Goal: Information Seeking & Learning: Check status

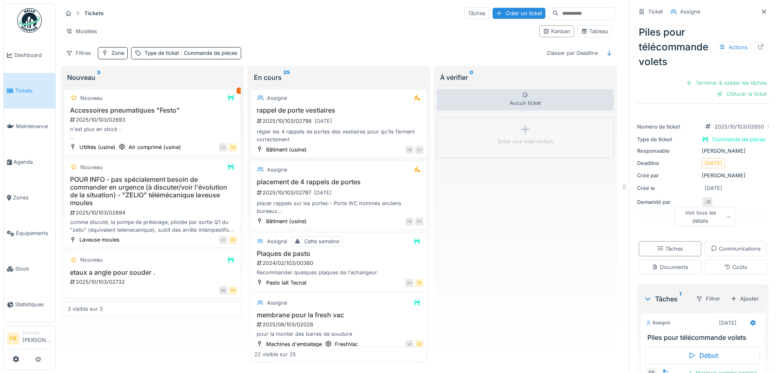
scroll to position [1226, 0]
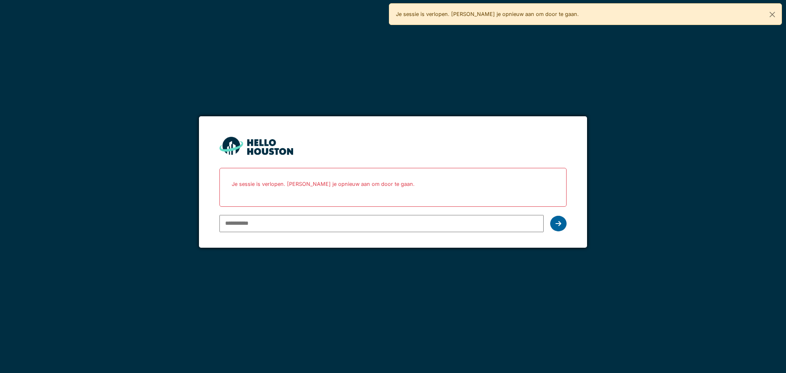
type input "**********"
click at [556, 224] on icon at bounding box center [559, 223] width 6 height 7
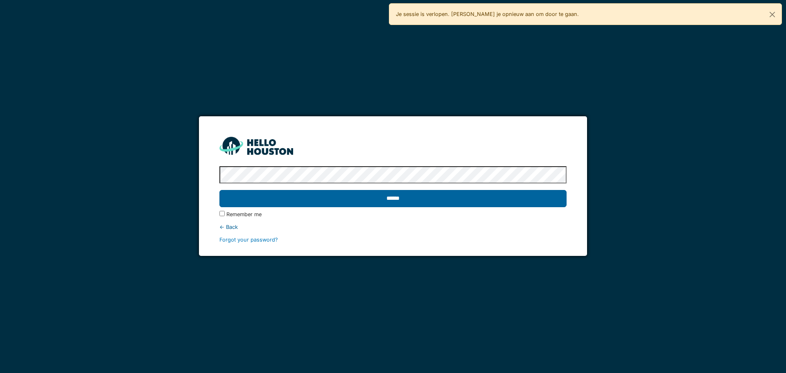
click at [498, 200] on input "******" at bounding box center [392, 198] width 347 height 17
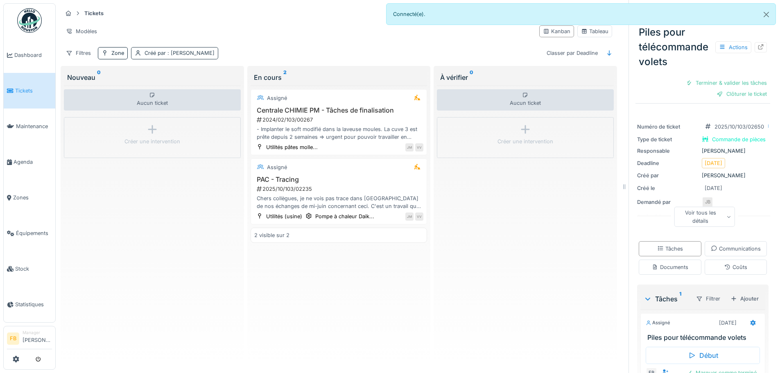
click at [182, 55] on span ": Jan Miessen" at bounding box center [190, 53] width 49 height 6
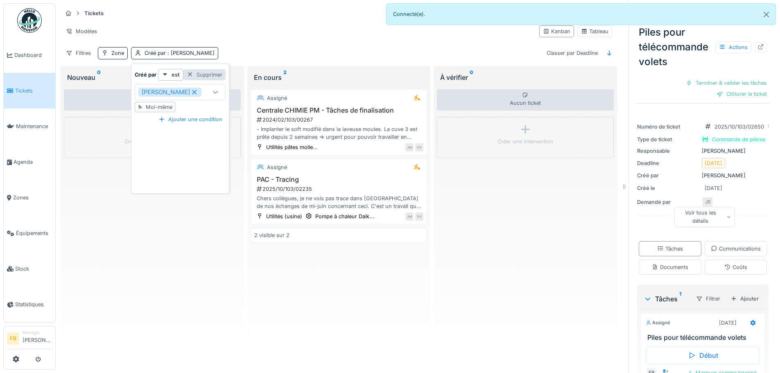
click at [192, 72] on div at bounding box center [190, 75] width 7 height 8
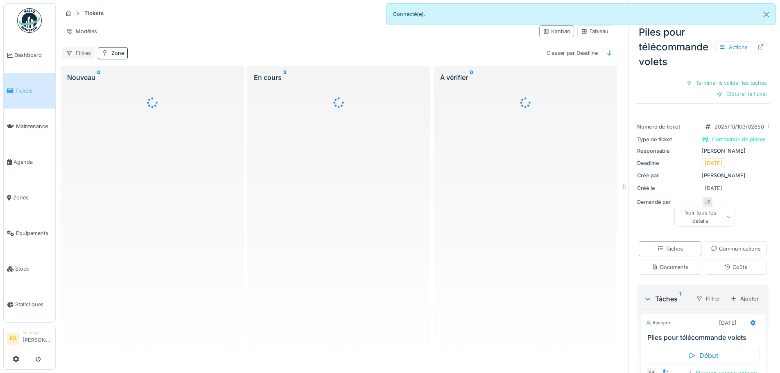
click at [85, 53] on div "Filtres" at bounding box center [78, 53] width 32 height 12
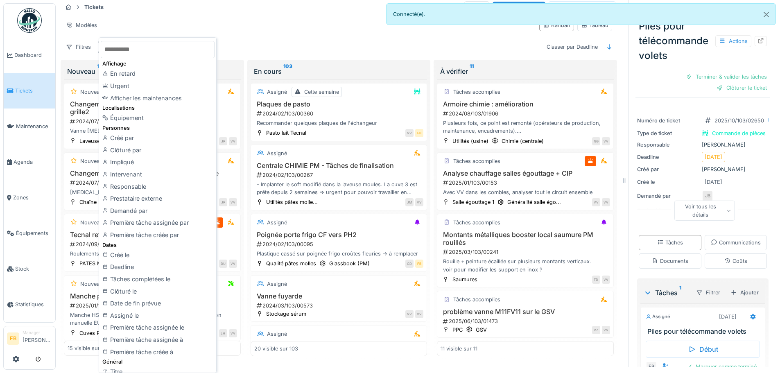
click at [188, 19] on div "Modèles" at bounding box center [297, 25] width 471 height 12
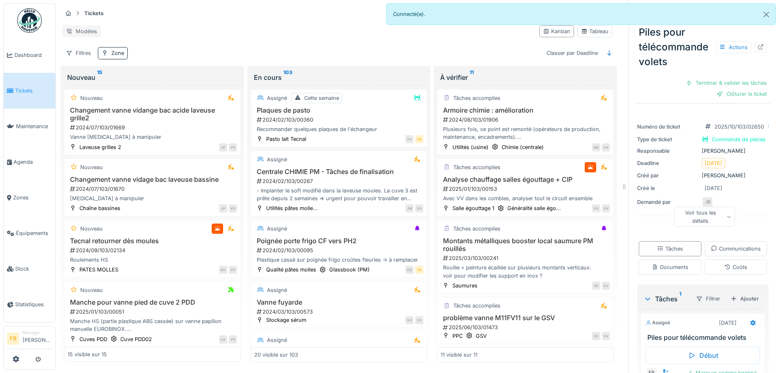
click at [88, 25] on div "Modèles" at bounding box center [81, 31] width 38 height 12
click at [158, 13] on div "Tickets Tâches Créer un ticket" at bounding box center [338, 14] width 553 height 14
click at [80, 49] on div "Filtres" at bounding box center [78, 53] width 32 height 12
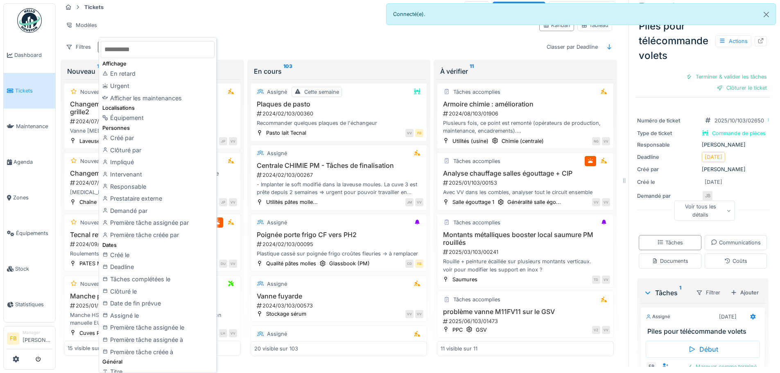
click at [261, 19] on div "Modèles" at bounding box center [297, 25] width 471 height 12
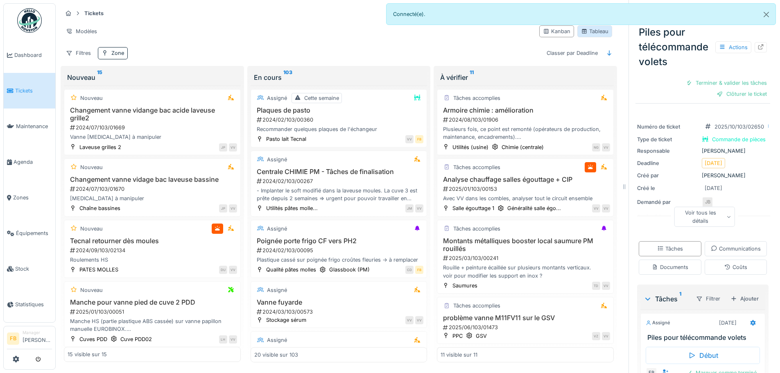
click at [586, 34] on div "Tableau" at bounding box center [594, 31] width 27 height 8
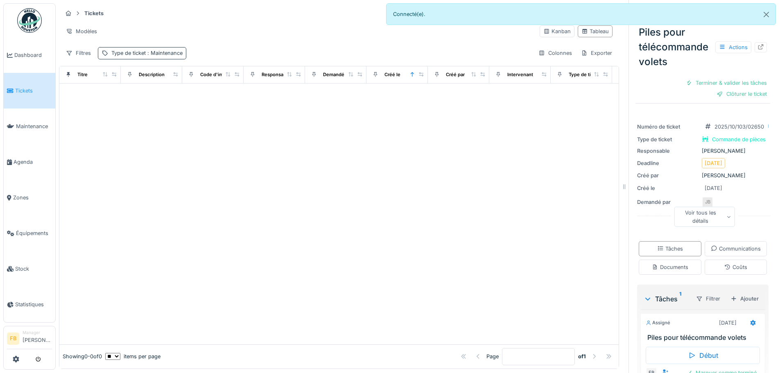
click at [126, 51] on div "Type de ticket : Maintenance" at bounding box center [146, 53] width 71 height 8
click at [188, 73] on div "Supprimer" at bounding box center [186, 74] width 42 height 11
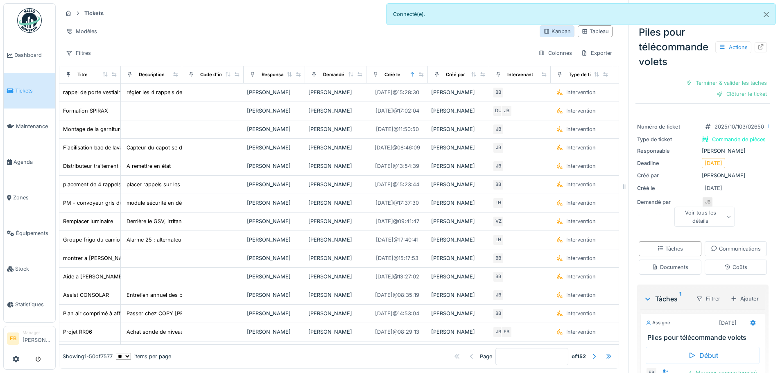
click at [545, 27] on div "Kanban" at bounding box center [556, 31] width 27 height 8
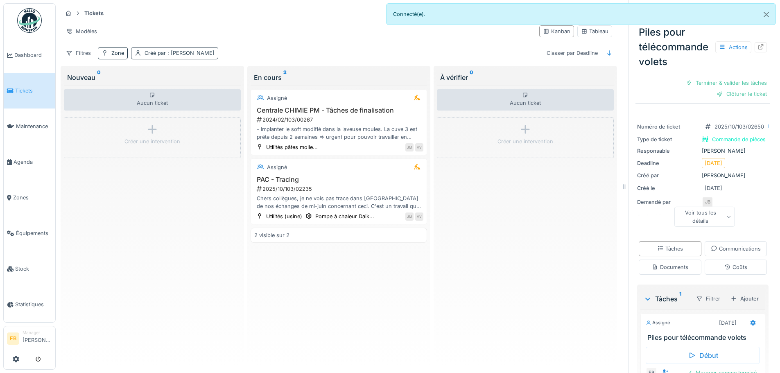
click at [154, 53] on div "Créé par : Jan Miessen" at bounding box center [180, 53] width 70 height 8
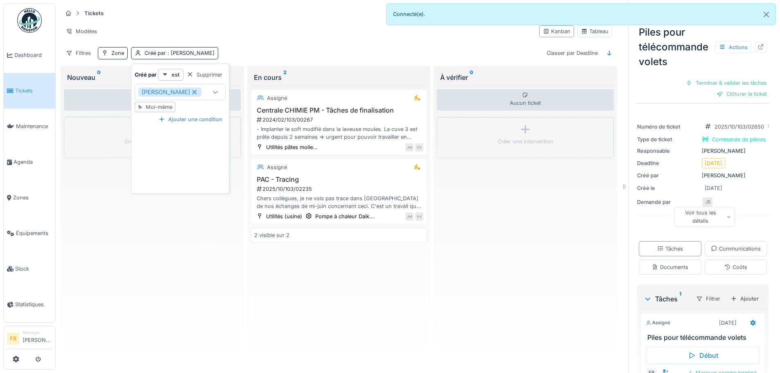
click at [191, 91] on icon at bounding box center [194, 92] width 7 height 6
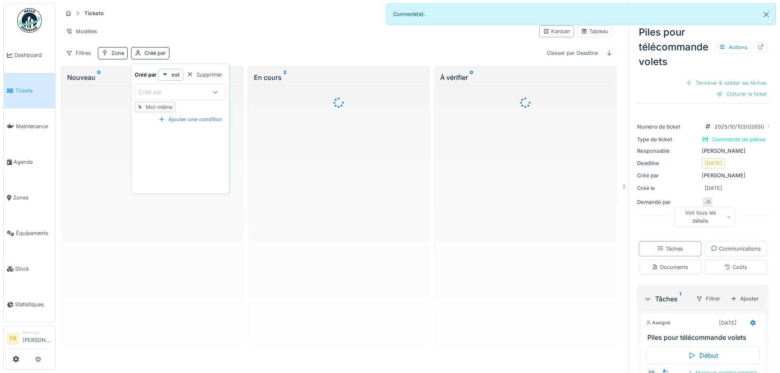
click at [188, 44] on div "Tickets Tâches Créer un ticket Modèles Kanban Tableau Filtres Zone Créé par Cla…" at bounding box center [339, 32] width 560 height 59
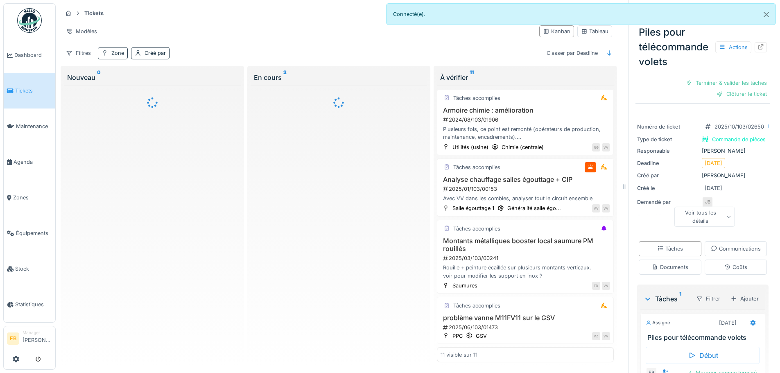
click at [119, 53] on div "Zone" at bounding box center [117, 53] width 13 height 8
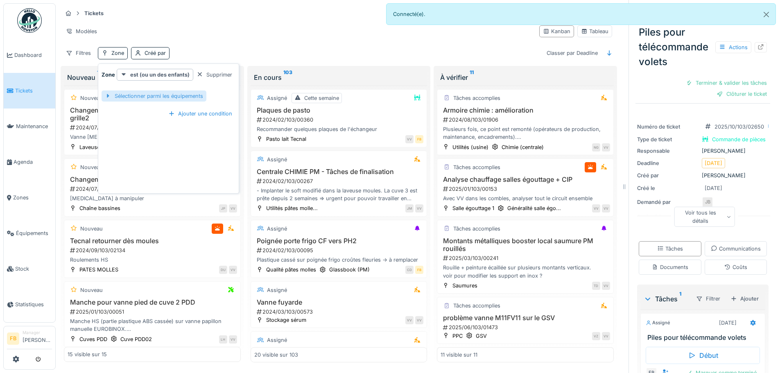
click at [152, 94] on div "Sélectionner parmi les équipements" at bounding box center [154, 96] width 105 height 11
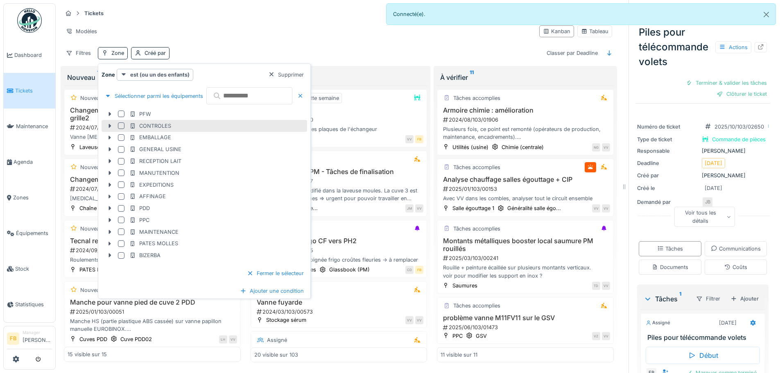
scroll to position [6, 0]
click at [307, 72] on div "Supprimer" at bounding box center [286, 74] width 42 height 11
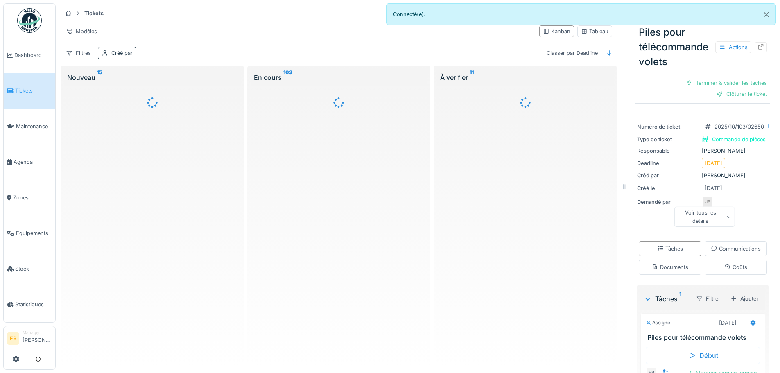
click at [131, 49] on div "Créé par" at bounding box center [121, 53] width 21 height 8
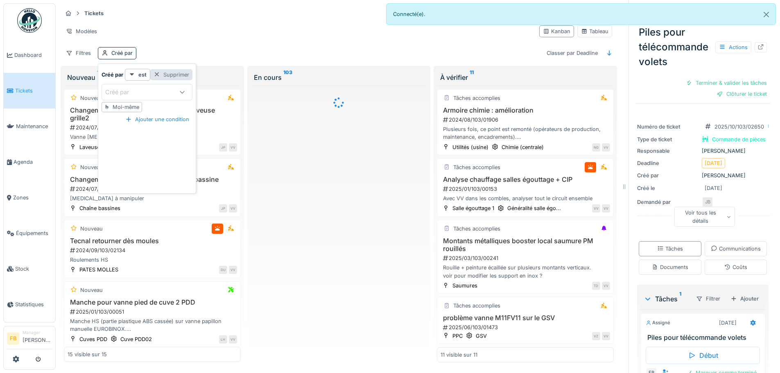
click at [181, 69] on div "Supprimer" at bounding box center [171, 74] width 42 height 11
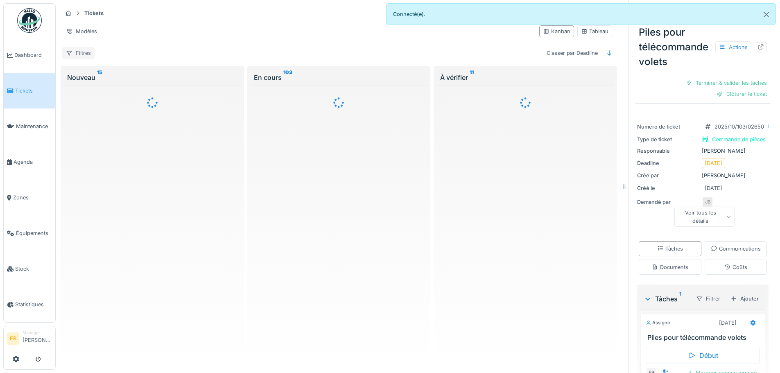
click at [79, 47] on div "Filtres" at bounding box center [78, 53] width 32 height 12
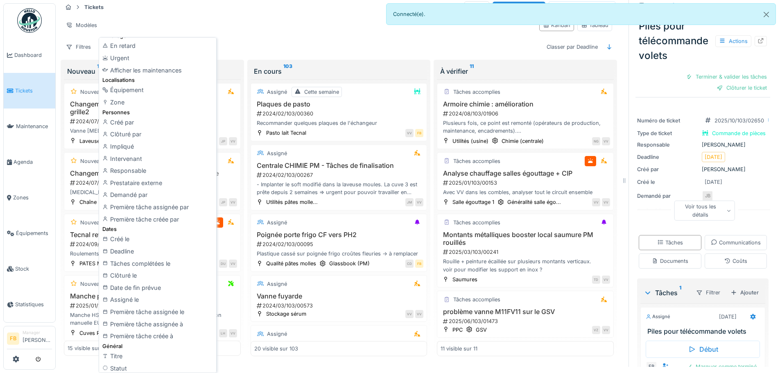
scroll to position [0, 0]
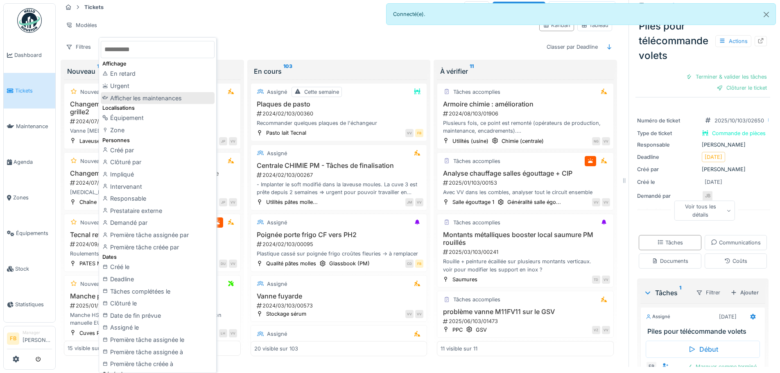
click at [149, 97] on div "Afficher les maintenances" at bounding box center [158, 98] width 114 height 12
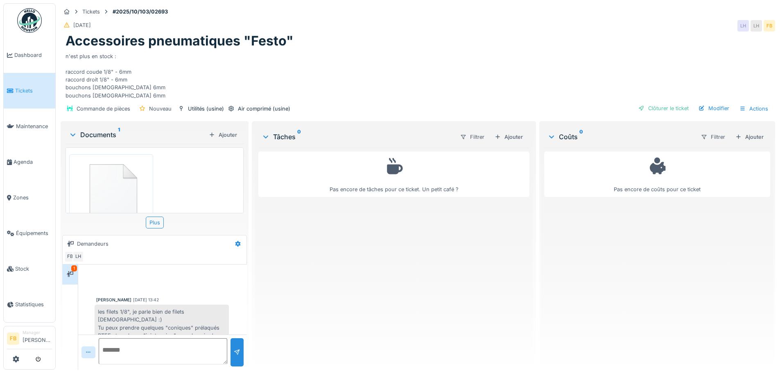
scroll to position [16, 0]
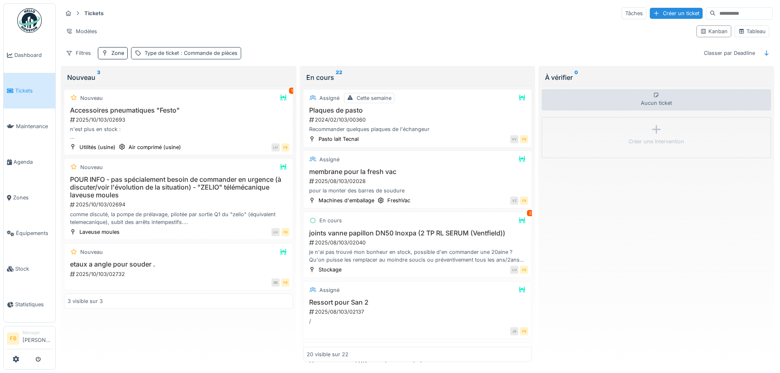
click at [170, 52] on div "Type de ticket : Commande de pièces" at bounding box center [191, 53] width 93 height 8
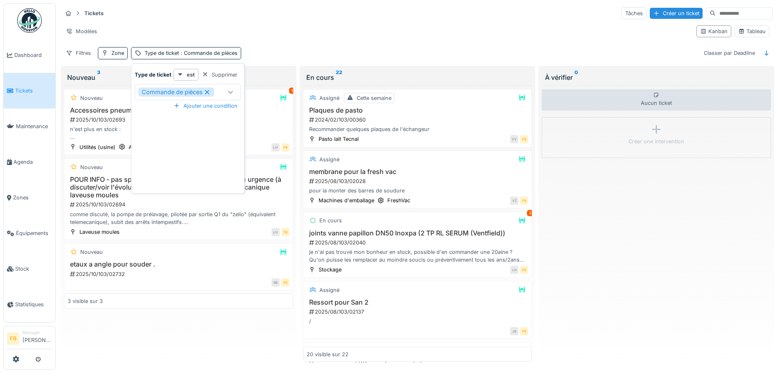
click at [230, 90] on icon at bounding box center [230, 91] width 7 height 5
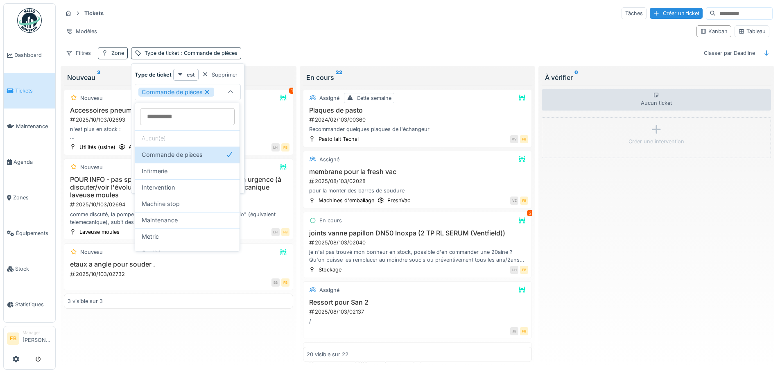
click at [118, 52] on div "Zone" at bounding box center [117, 53] width 13 height 8
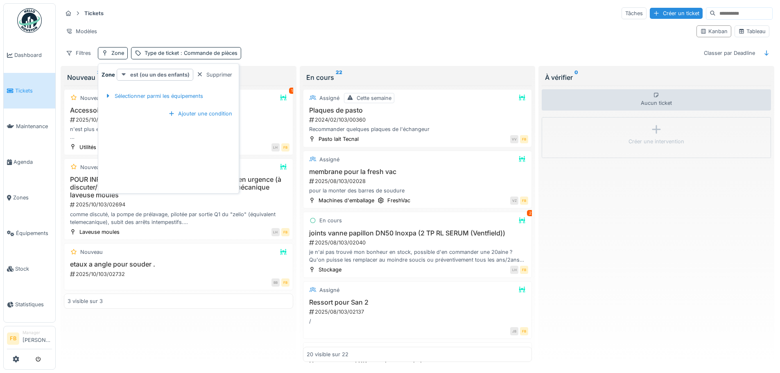
click at [140, 71] on strong "est (ou un des enfants)" at bounding box center [159, 75] width 59 height 8
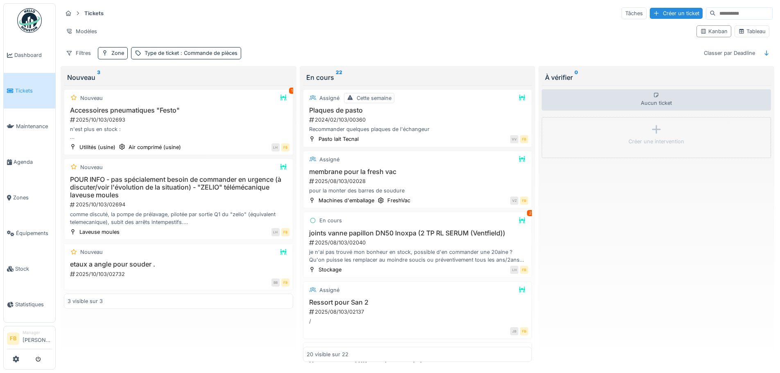
click at [289, 27] on div "Modèles" at bounding box center [376, 31] width 628 height 12
